Goal: Task Accomplishment & Management: Complete application form

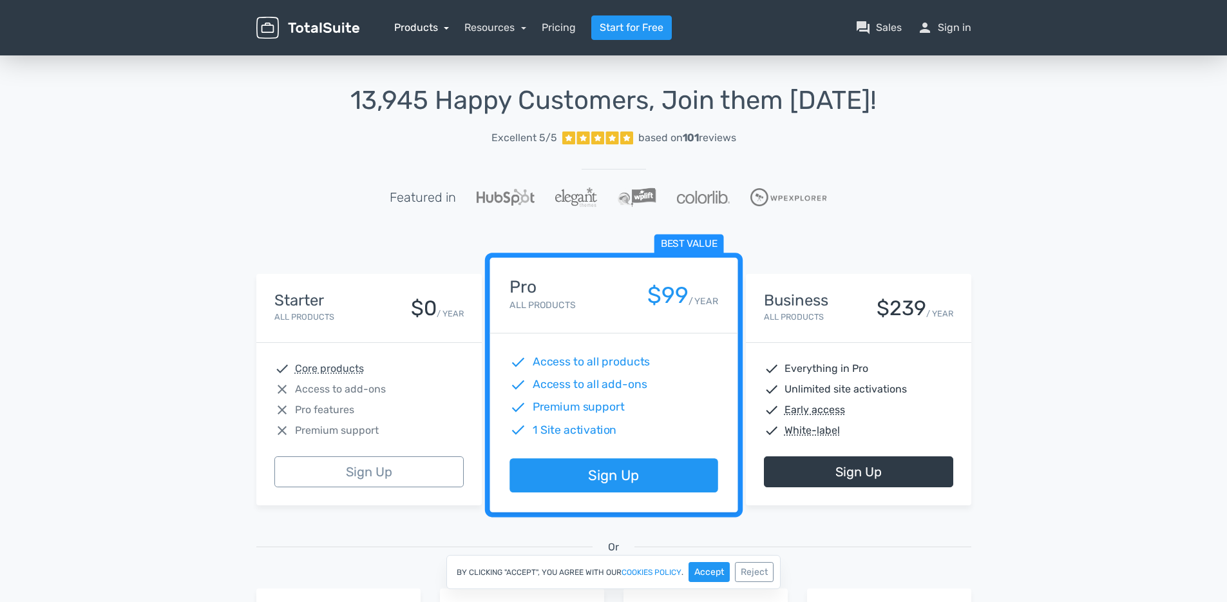
click at [445, 28] on link "Products" at bounding box center [421, 27] width 55 height 12
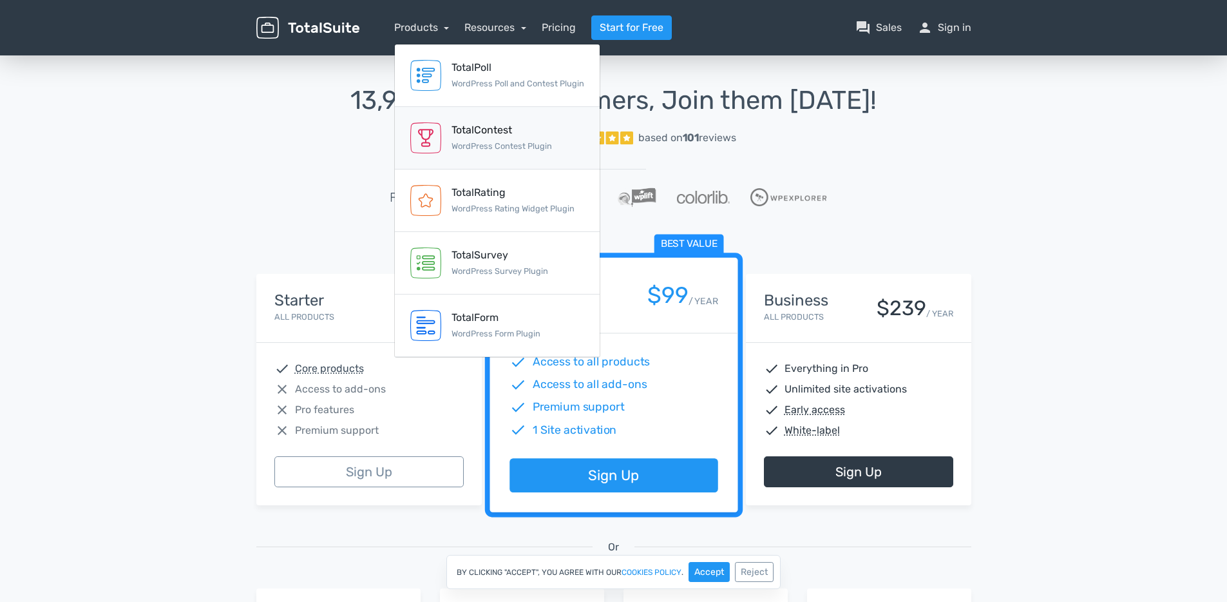
click at [492, 131] on div "TotalContest" at bounding box center [501, 129] width 100 height 15
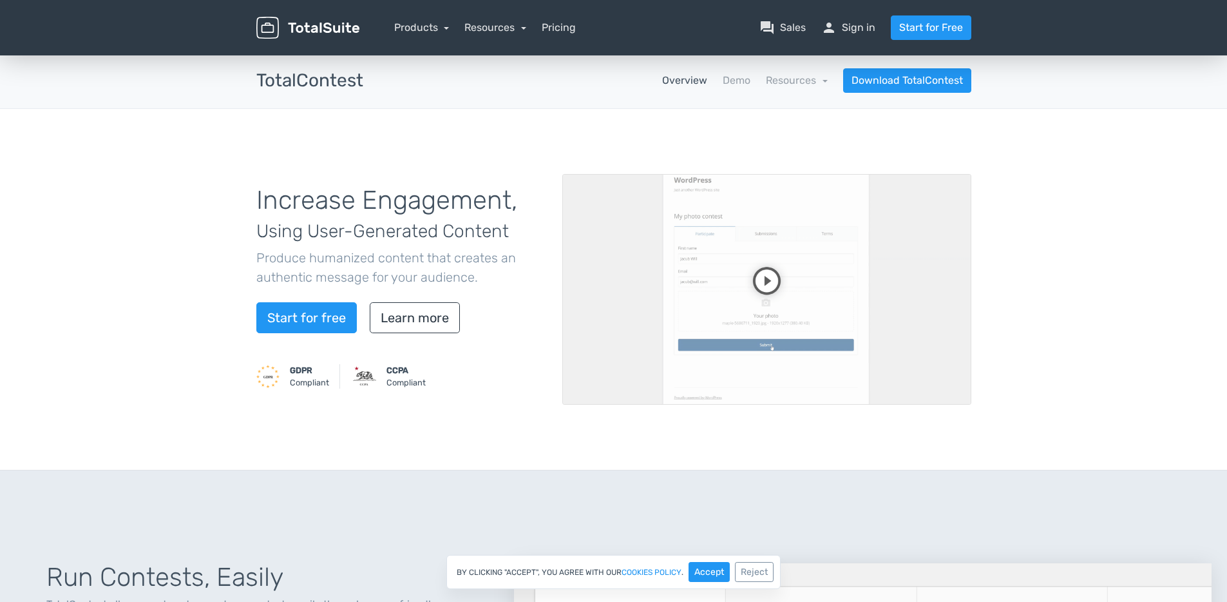
click at [759, 283] on video at bounding box center [766, 289] width 409 height 231
click at [911, 241] on video at bounding box center [766, 289] width 409 height 231
click at [739, 81] on link "Demo" at bounding box center [737, 80] width 28 height 15
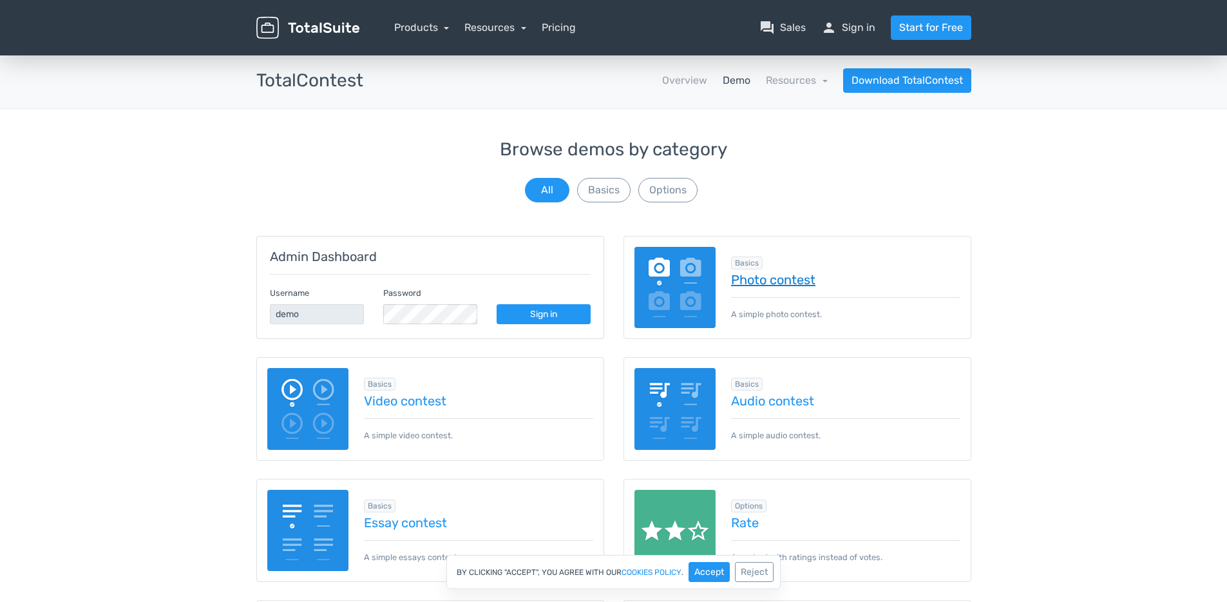
click at [786, 282] on link "Photo contest" at bounding box center [845, 279] width 229 height 14
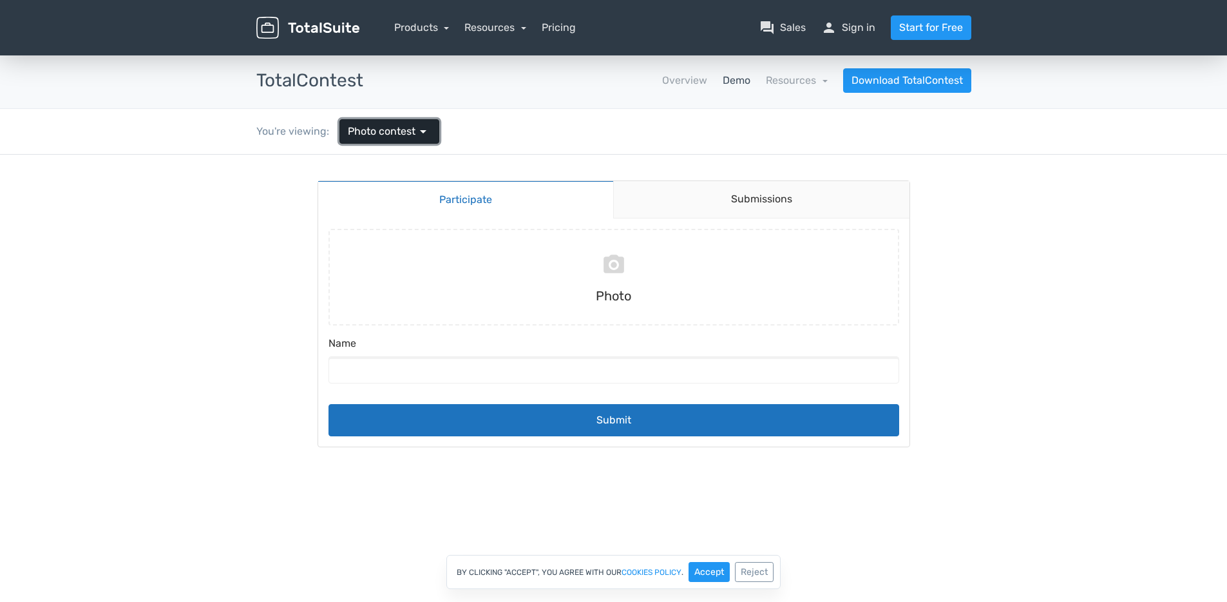
click at [408, 134] on span "Photo contest" at bounding box center [382, 131] width 68 height 15
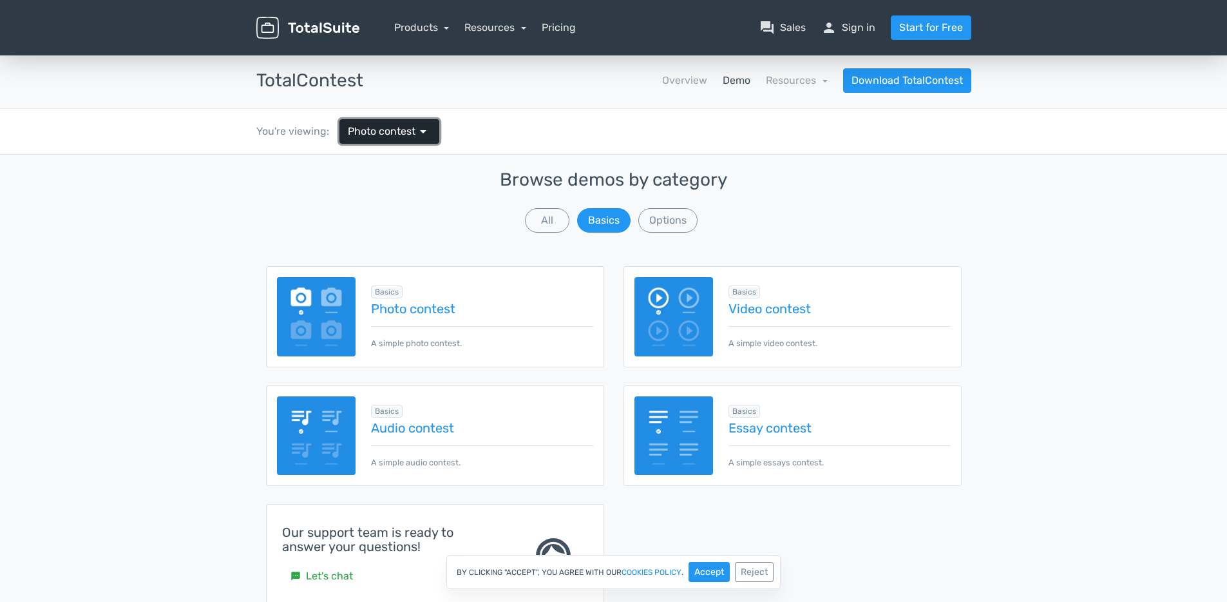
click at [409, 134] on span "Photo contest" at bounding box center [382, 131] width 68 height 15
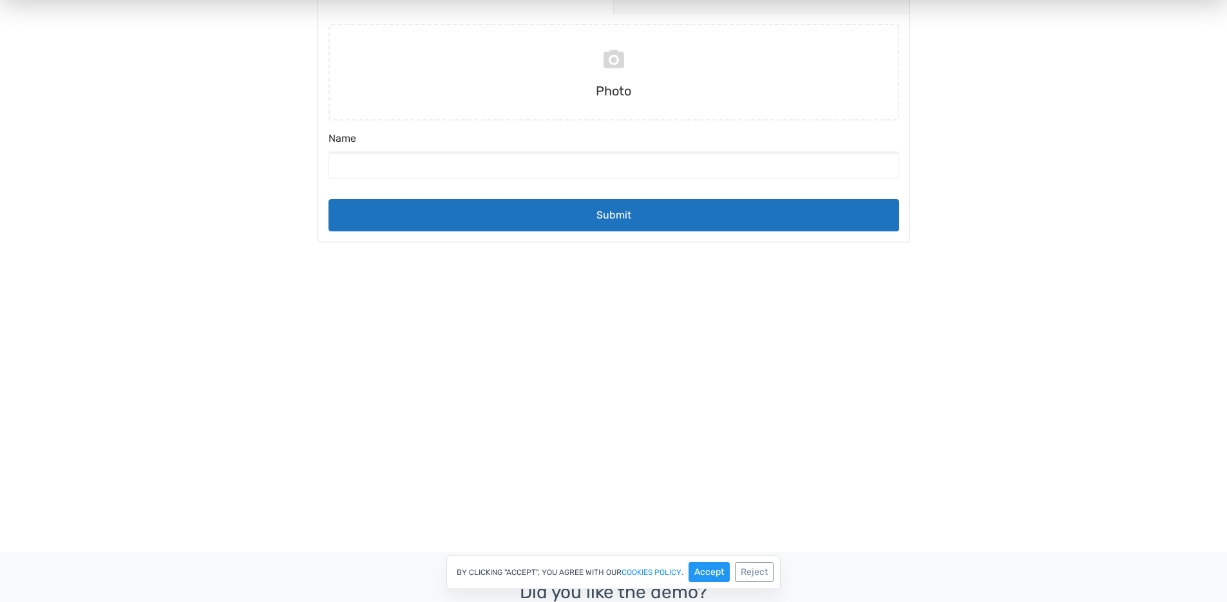
scroll to position [97, 0]
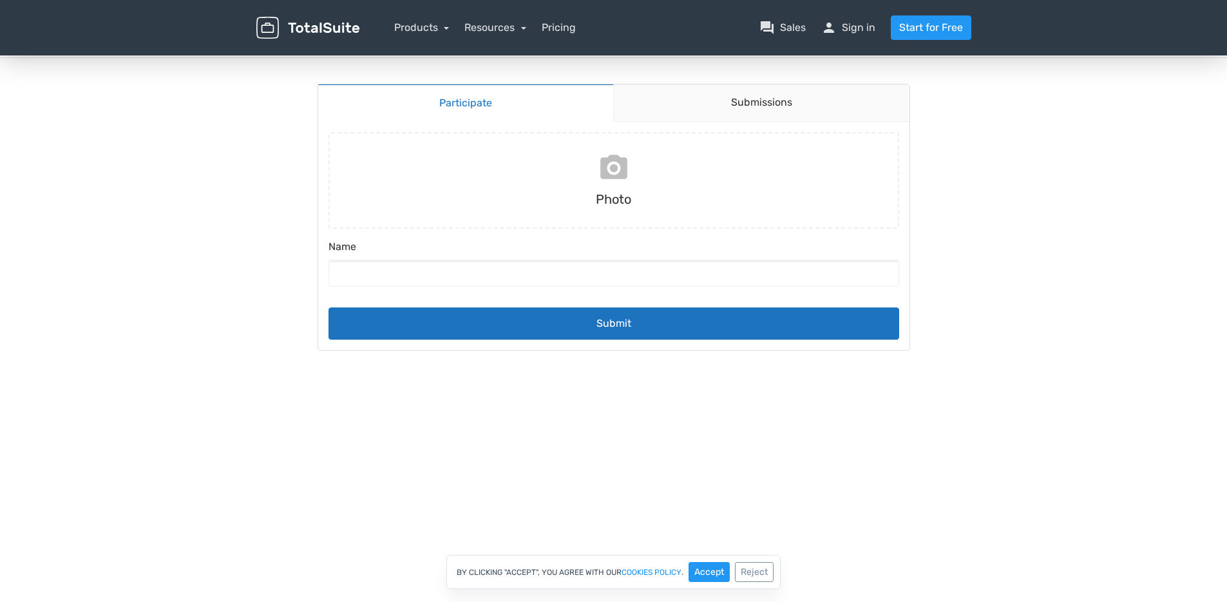
click at [617, 175] on input "file" at bounding box center [613, 180] width 581 height 97
type input "C:\fakepath\chub-lng-action-action-sized-3.png"
click at [608, 343] on div "Submitting Photo chub-lng-action-action-sized-3.png - 380x383 (50.14 KB) Name S…" at bounding box center [613, 236] width 591 height 228
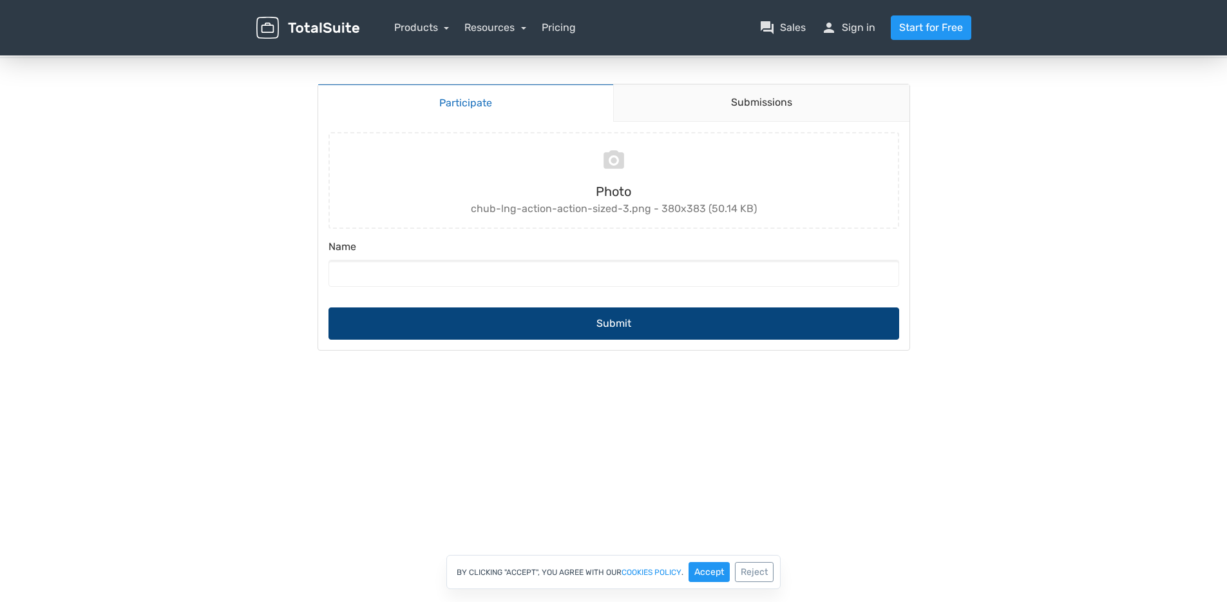
click at [623, 328] on button "Submit" at bounding box center [613, 323] width 571 height 32
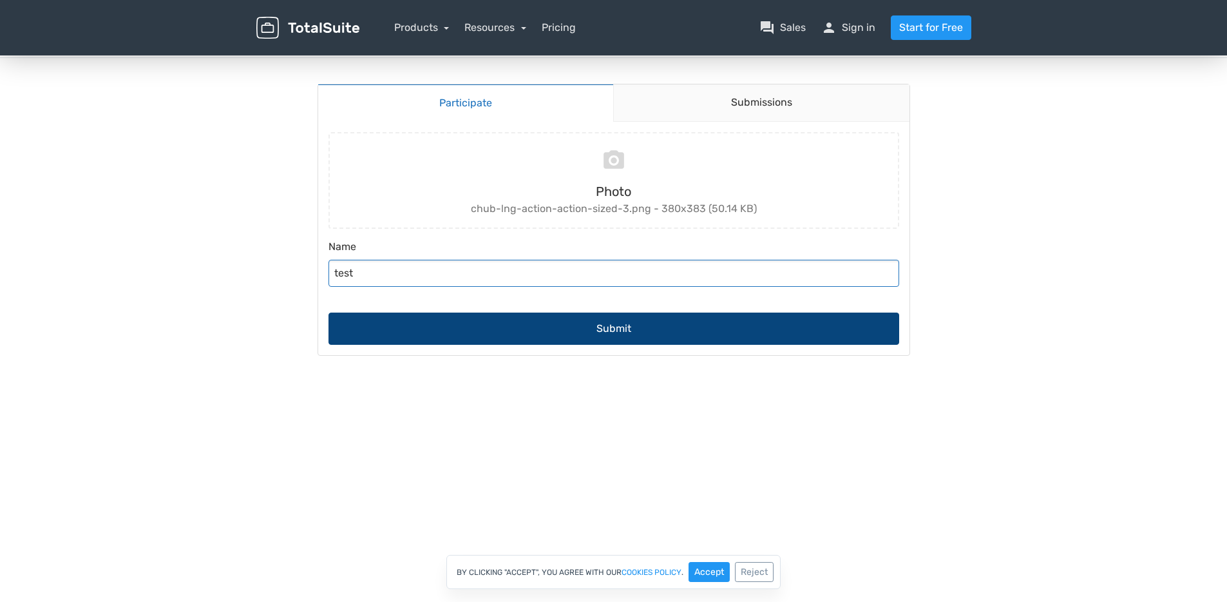
type input "test"
click at [587, 323] on button "Submit" at bounding box center [613, 328] width 571 height 32
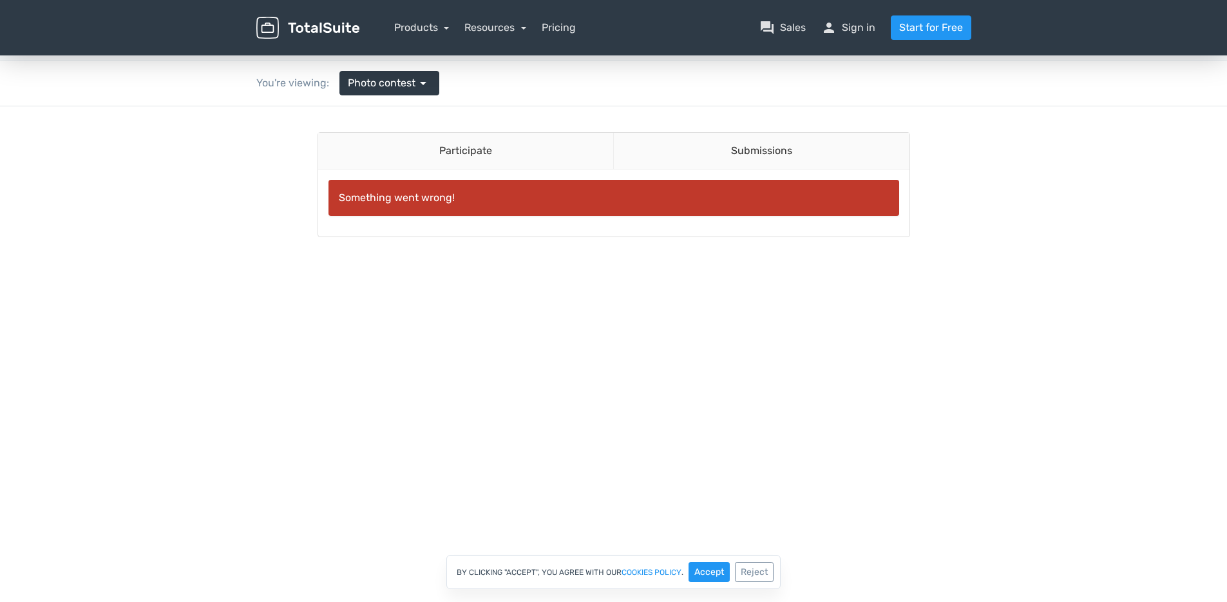
scroll to position [0, 0]
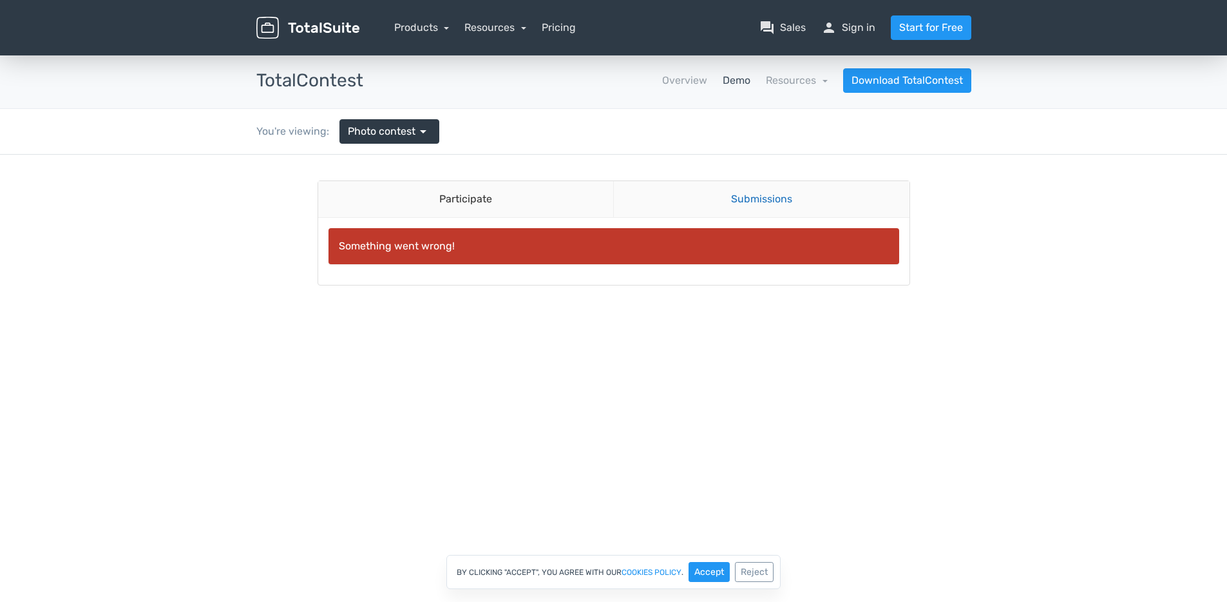
click at [692, 205] on link "Submissions" at bounding box center [761, 199] width 296 height 37
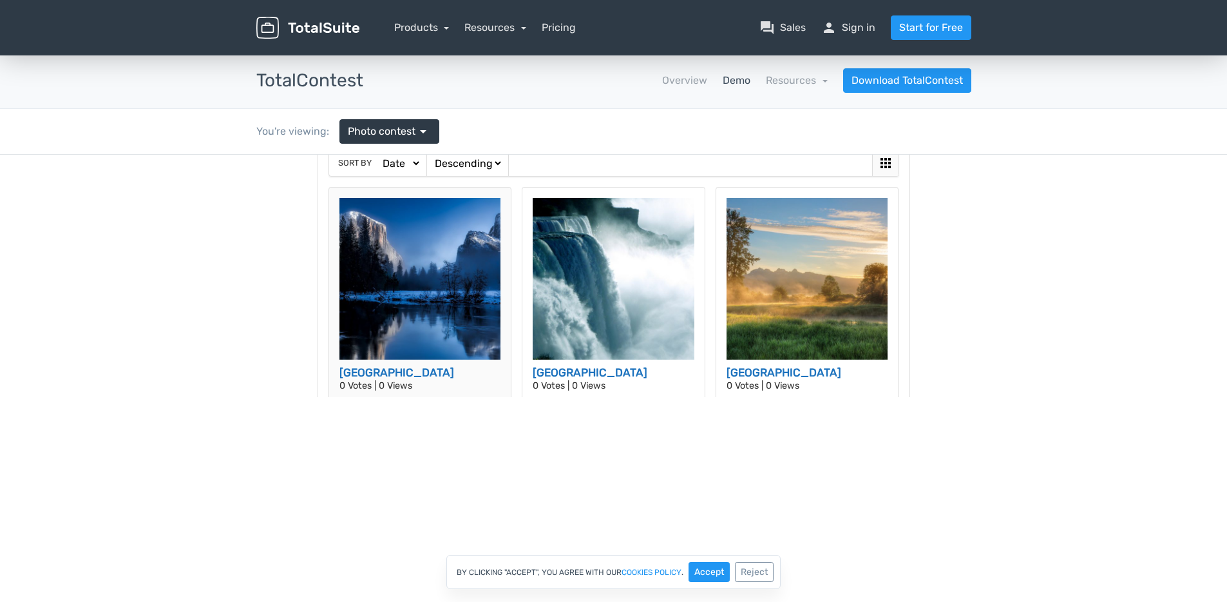
scroll to position [120, 0]
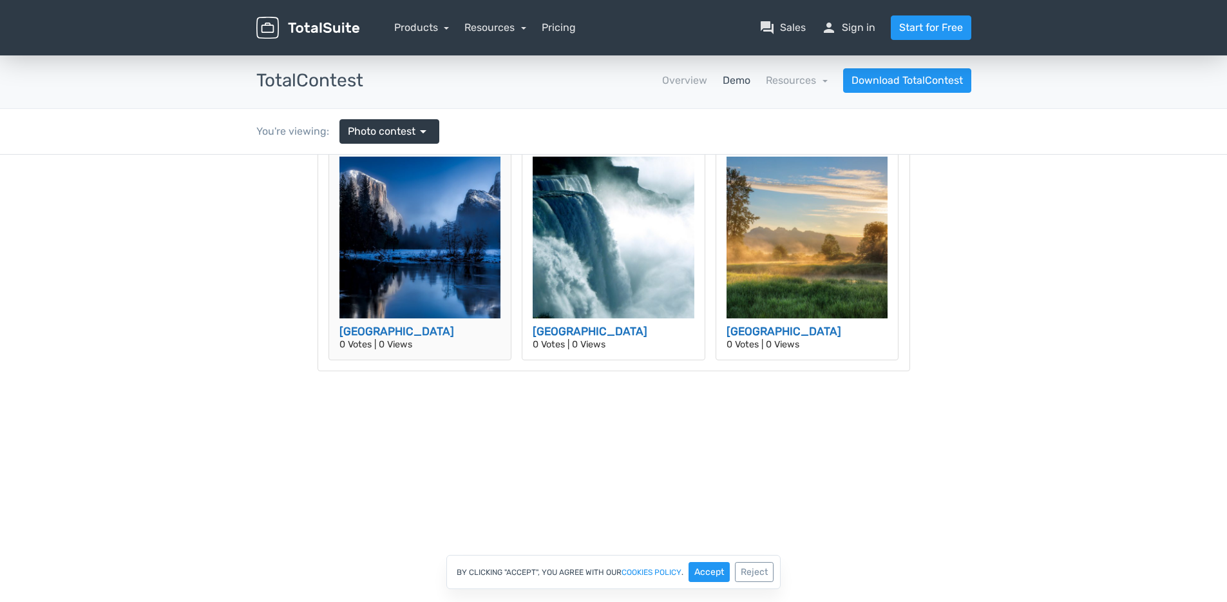
click at [402, 242] on img at bounding box center [420, 237] width 162 height 162
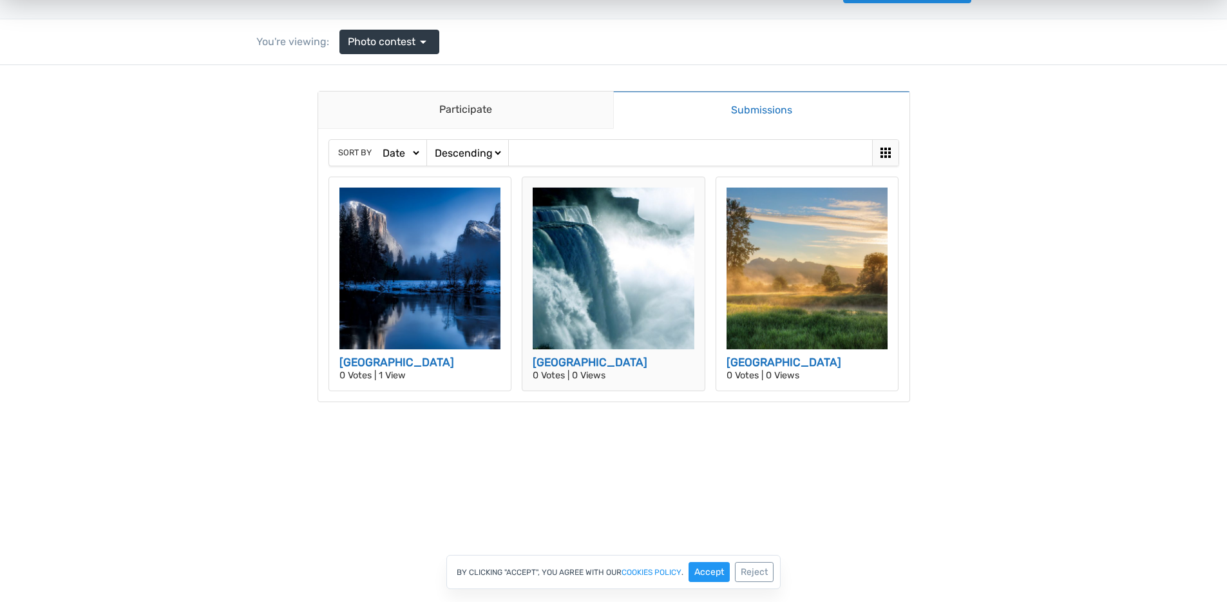
scroll to position [98, 0]
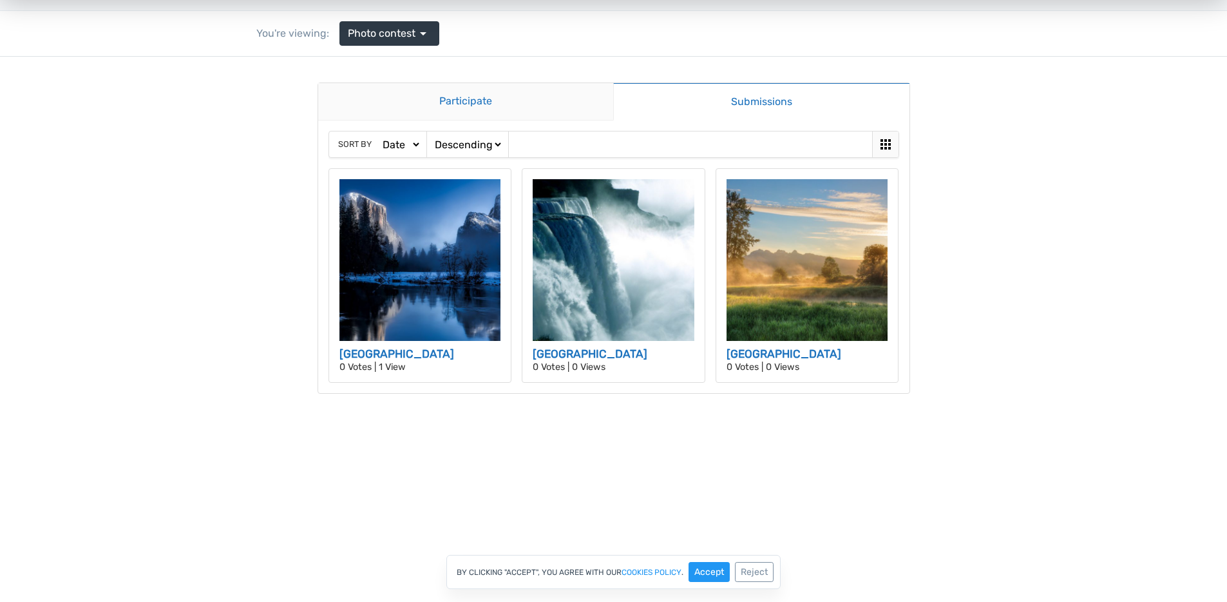
click at [497, 97] on link "Participate" at bounding box center [466, 101] width 296 height 37
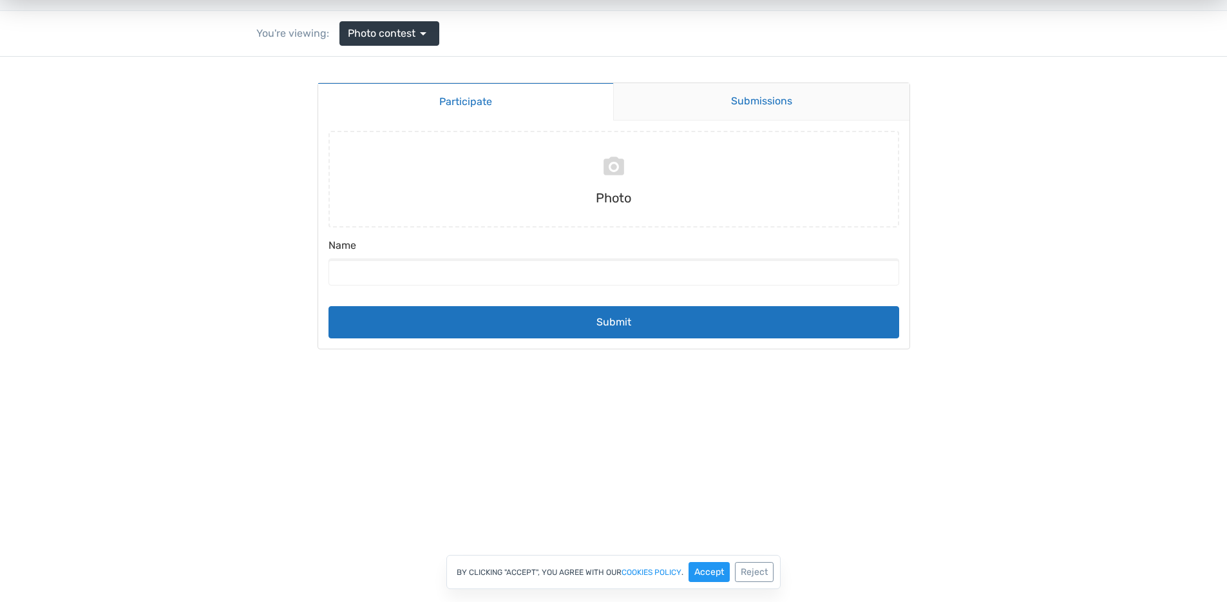
click at [761, 96] on link "Submissions" at bounding box center [761, 101] width 296 height 37
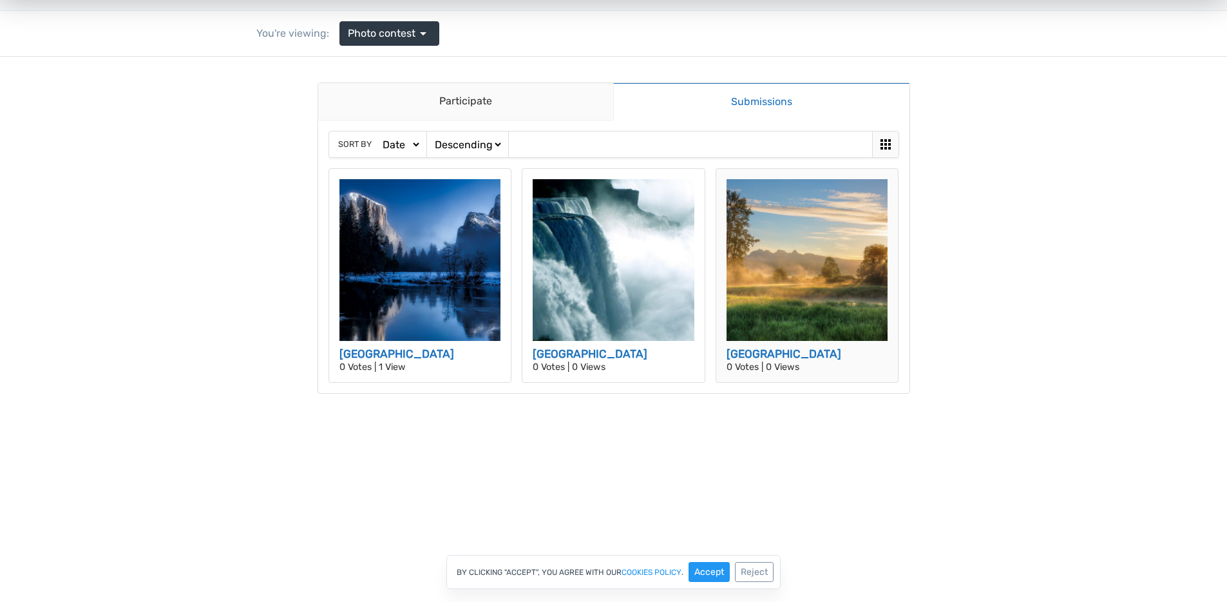
click at [787, 368] on p "0 Votes | 0 Views" at bounding box center [807, 367] width 162 height 9
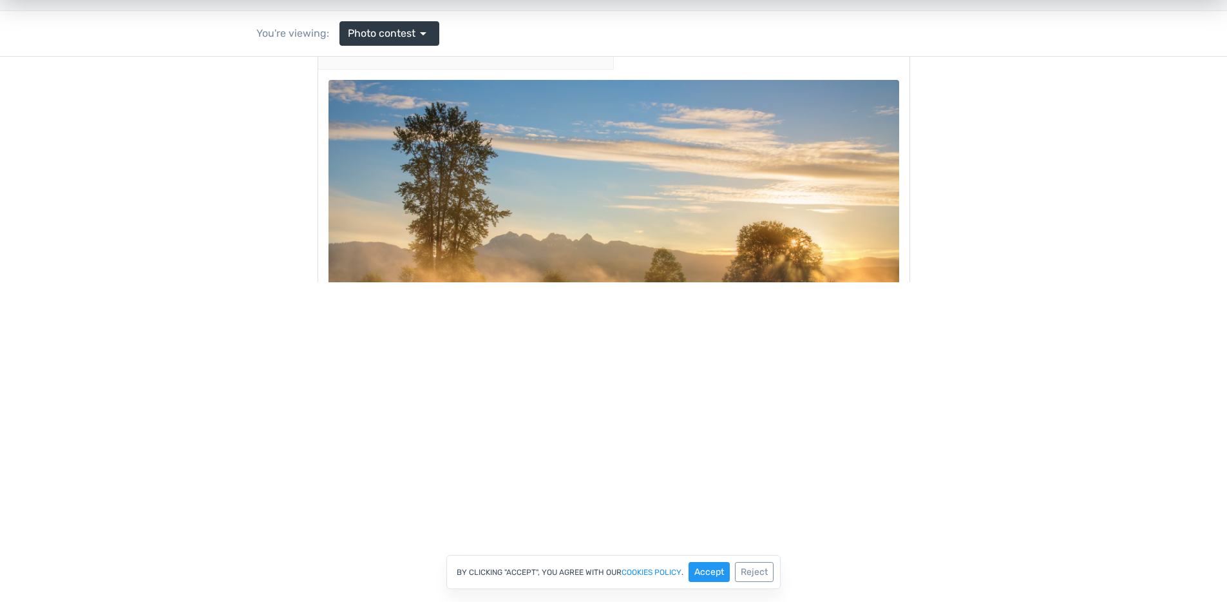
scroll to position [321, 0]
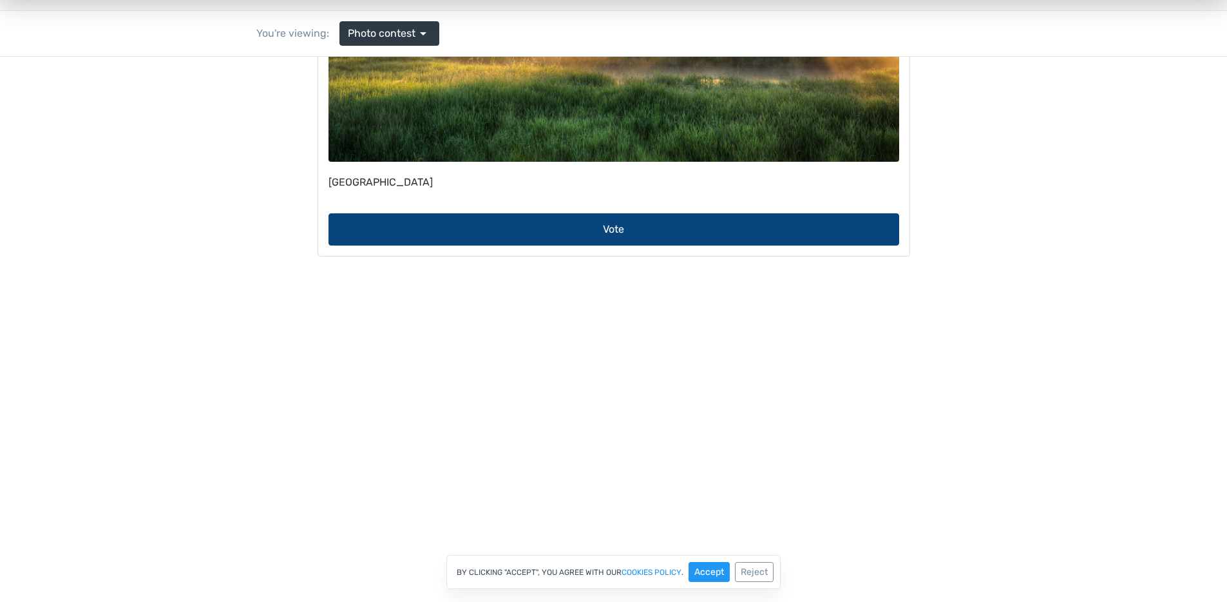
click at [585, 222] on button "Vote" at bounding box center [613, 229] width 571 height 32
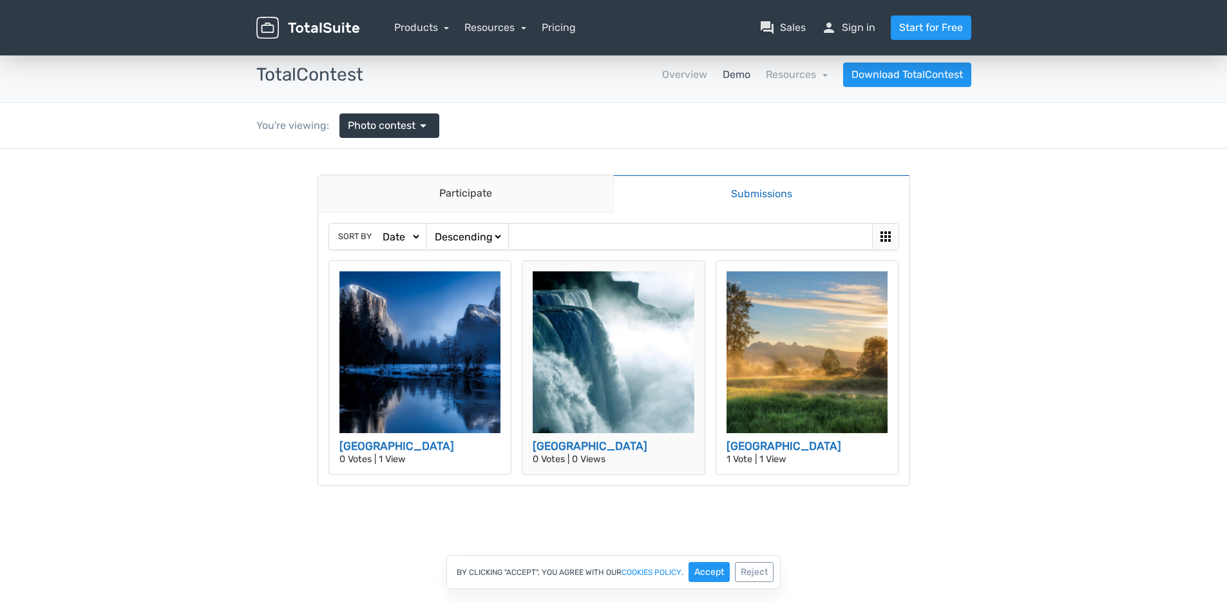
scroll to position [7, 0]
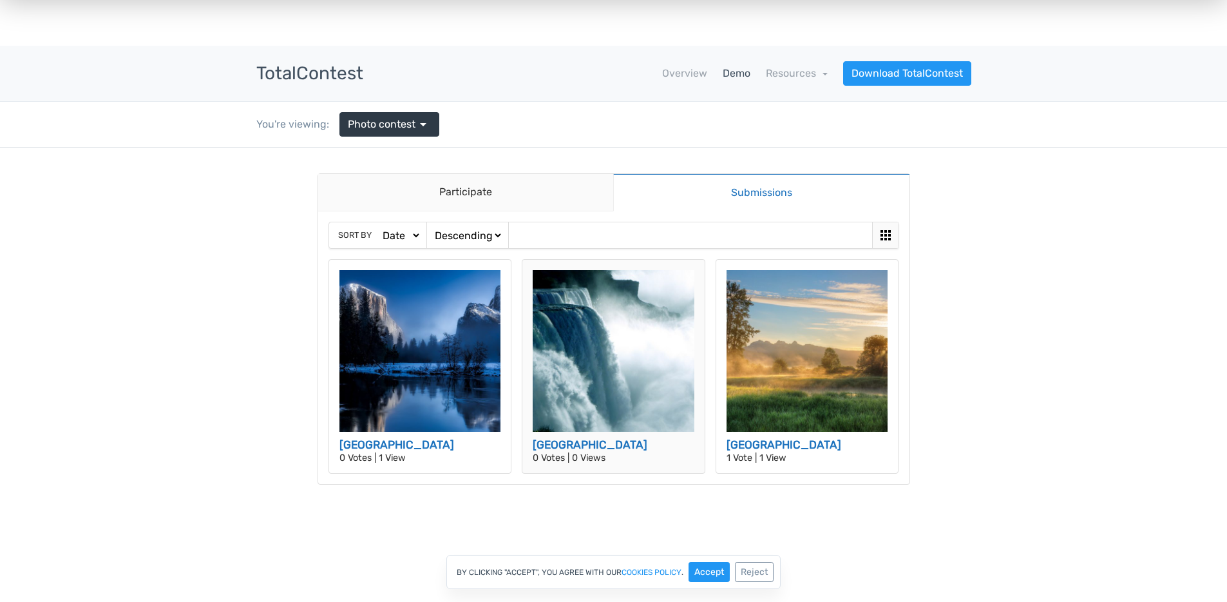
click at [596, 456] on p "0 Votes | 0 Views" at bounding box center [614, 457] width 162 height 9
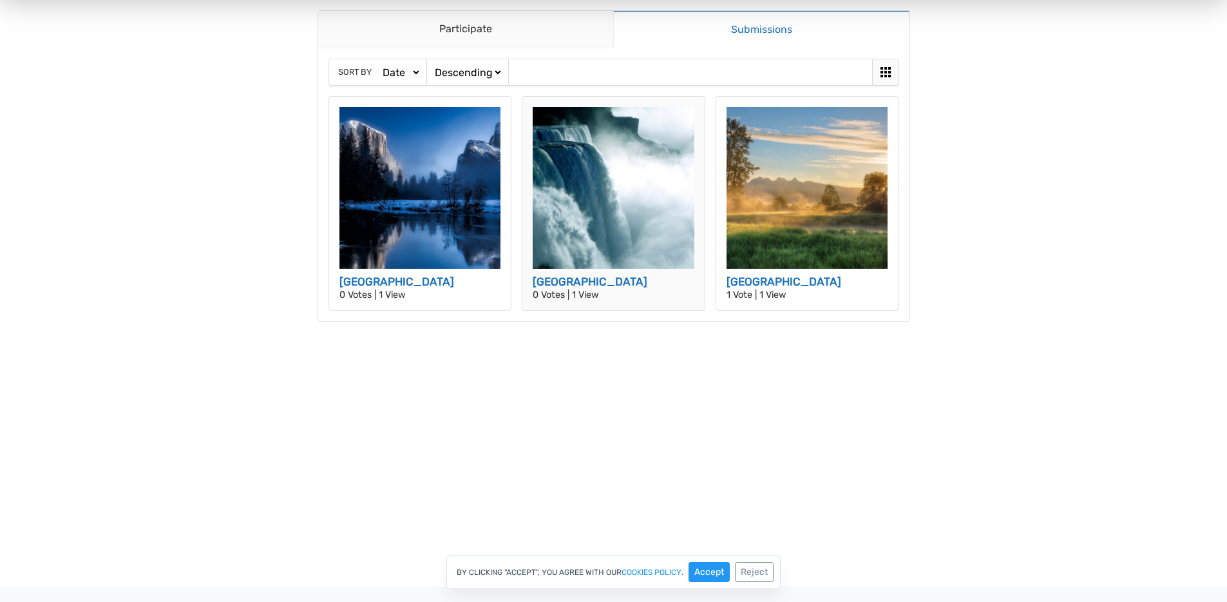
scroll to position [0, 0]
